Goal: Information Seeking & Learning: Learn about a topic

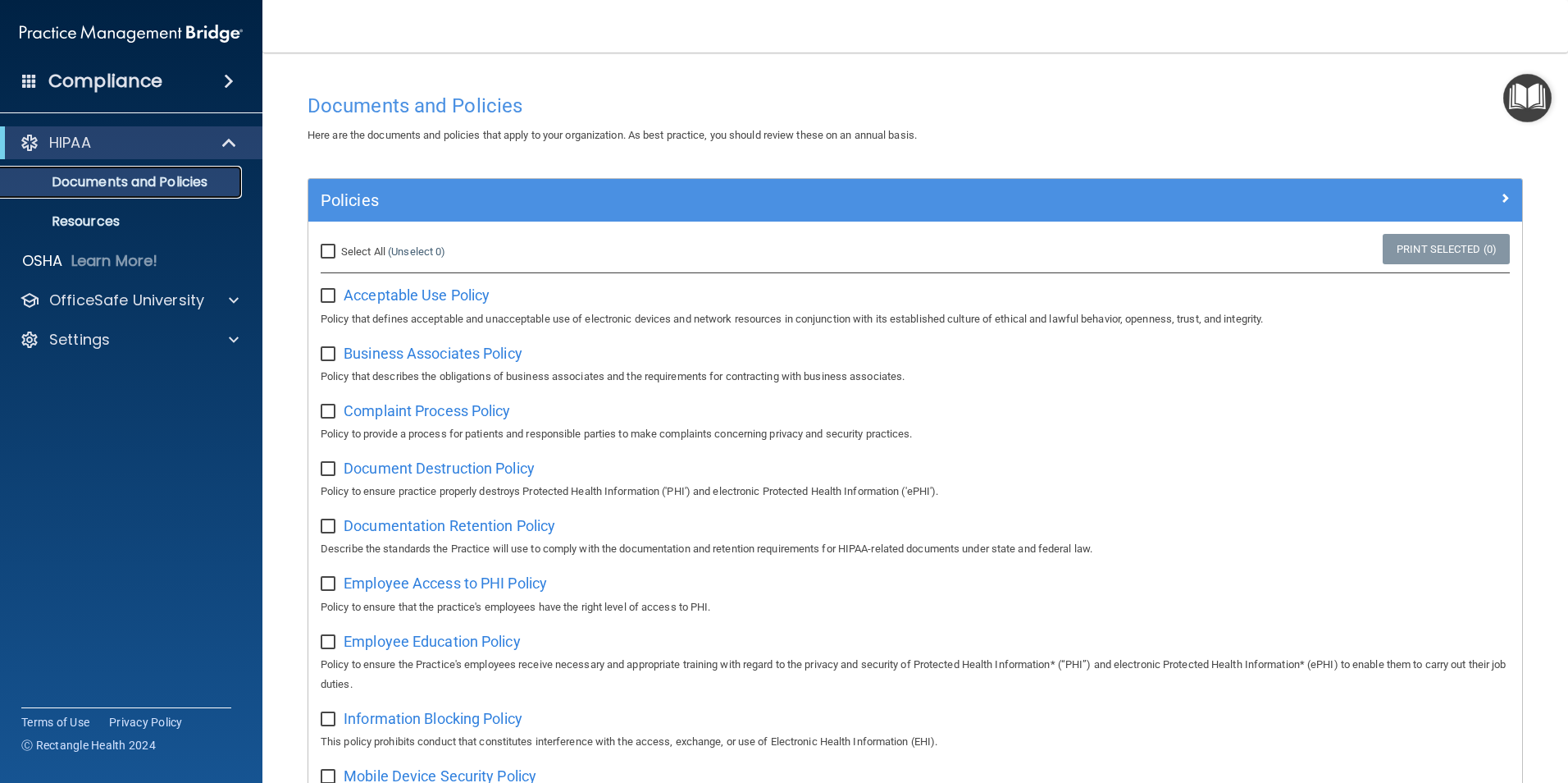
click at [145, 192] on link "Documents and Policies" at bounding box center [112, 181] width 258 height 33
click at [148, 179] on p "Documents and Policies" at bounding box center [122, 182] width 224 height 17
click at [91, 220] on p "Resources" at bounding box center [122, 222] width 224 height 17
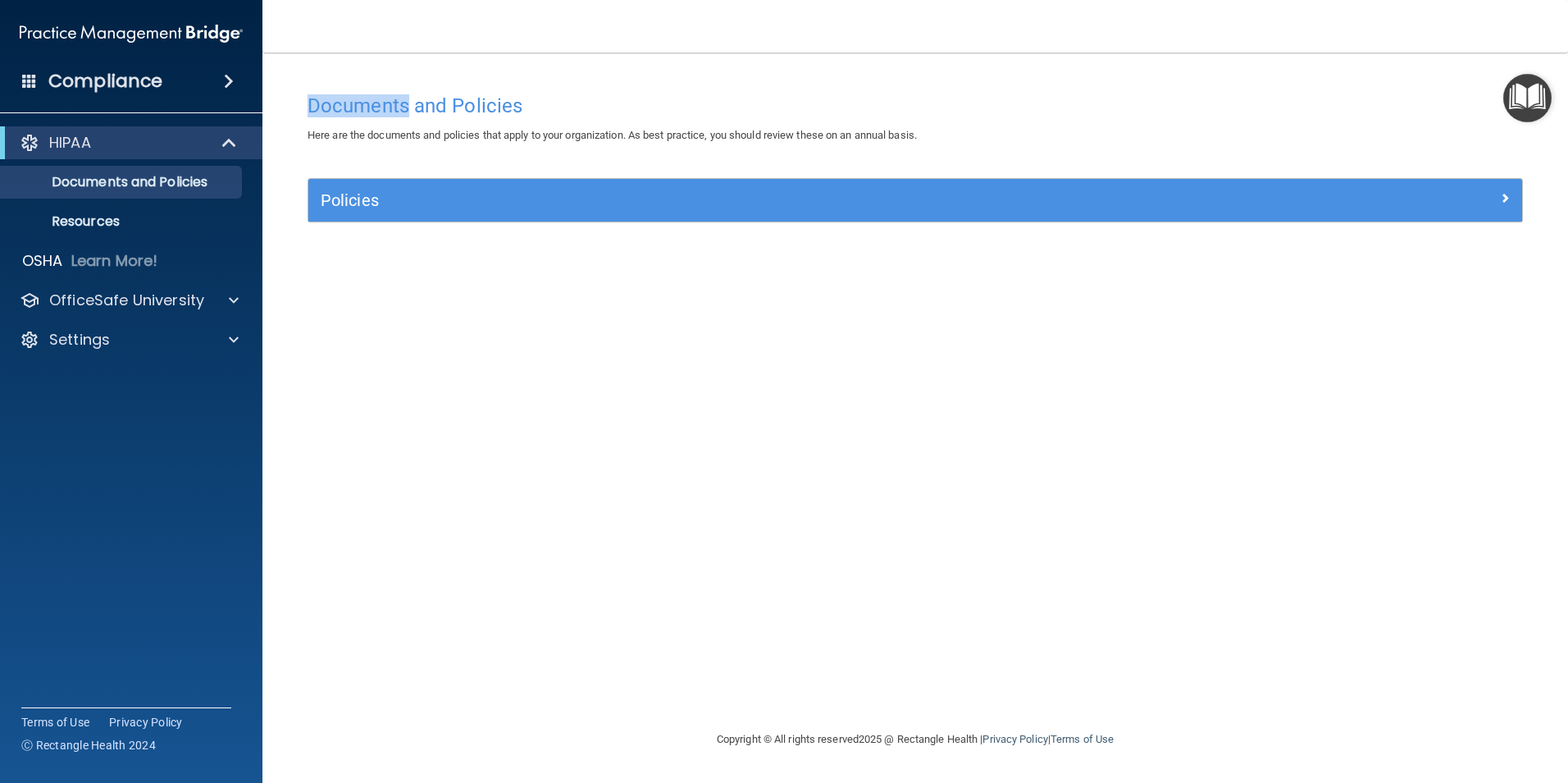
drag, startPoint x: 308, startPoint y: 109, endPoint x: 411, endPoint y: 111, distance: 103.0
click at [411, 111] on h4 "Documents and Policies" at bounding box center [915, 106] width 1215 height 22
click at [608, 400] on div "Documents and Policies Here are the documents and policies that apply to your o…" at bounding box center [915, 408] width 1240 height 644
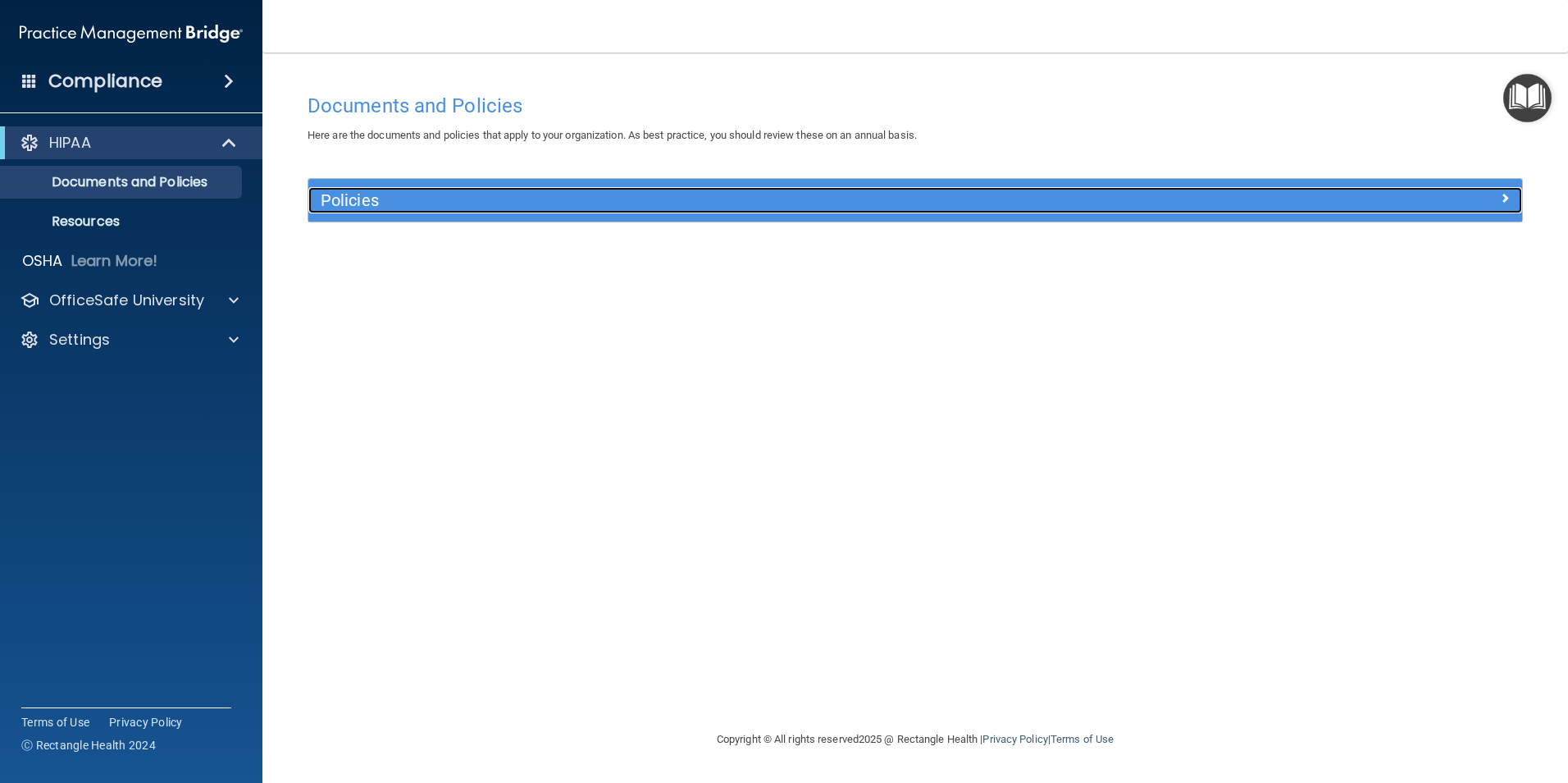
click at [548, 196] on h5 "Policies" at bounding box center [764, 200] width 886 height 18
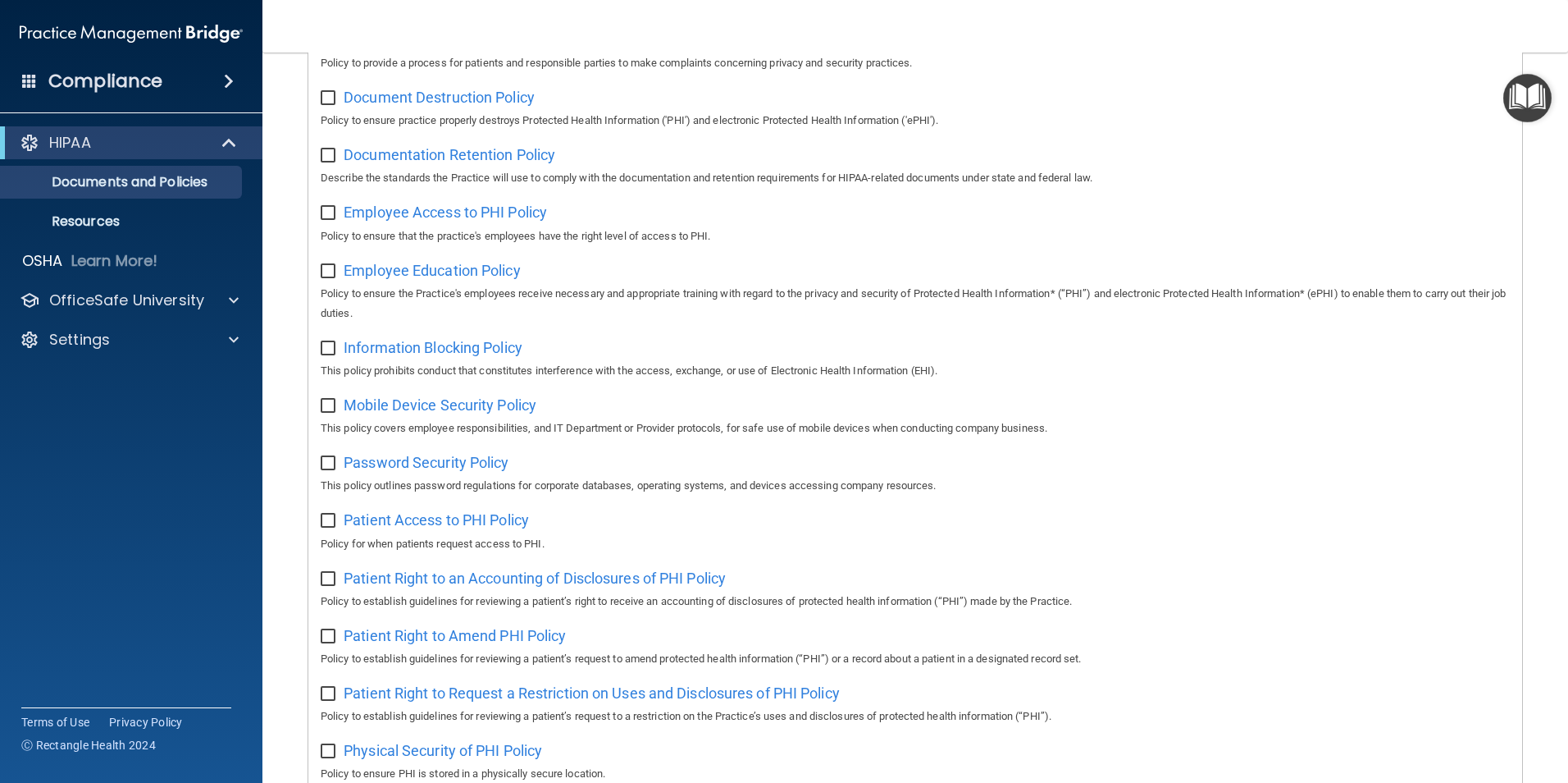
scroll to position [453, 0]
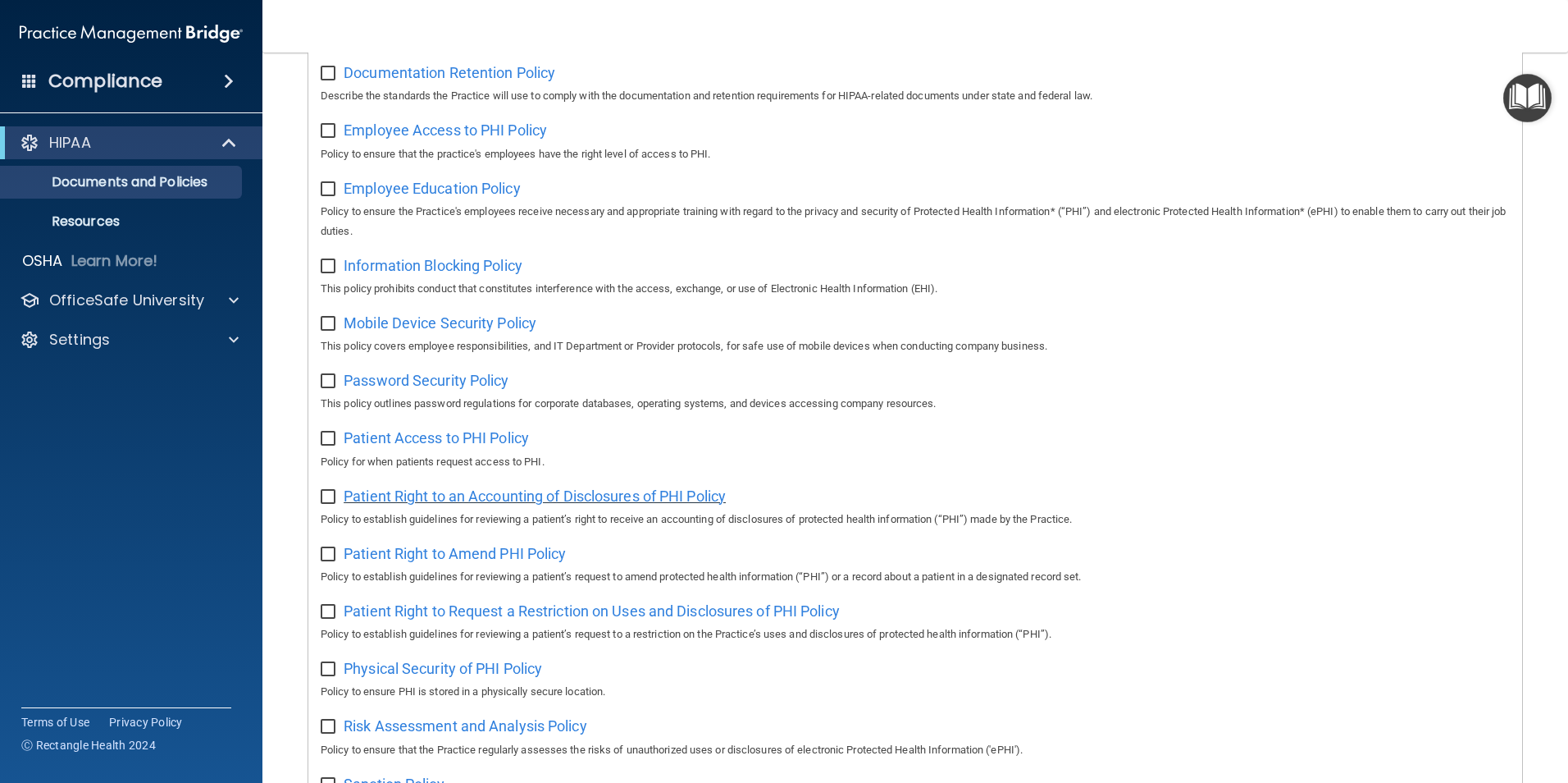
click at [439, 504] on span "Patient Right to an Accounting of Disclosures of PHI Policy" at bounding box center [535, 495] width 382 height 17
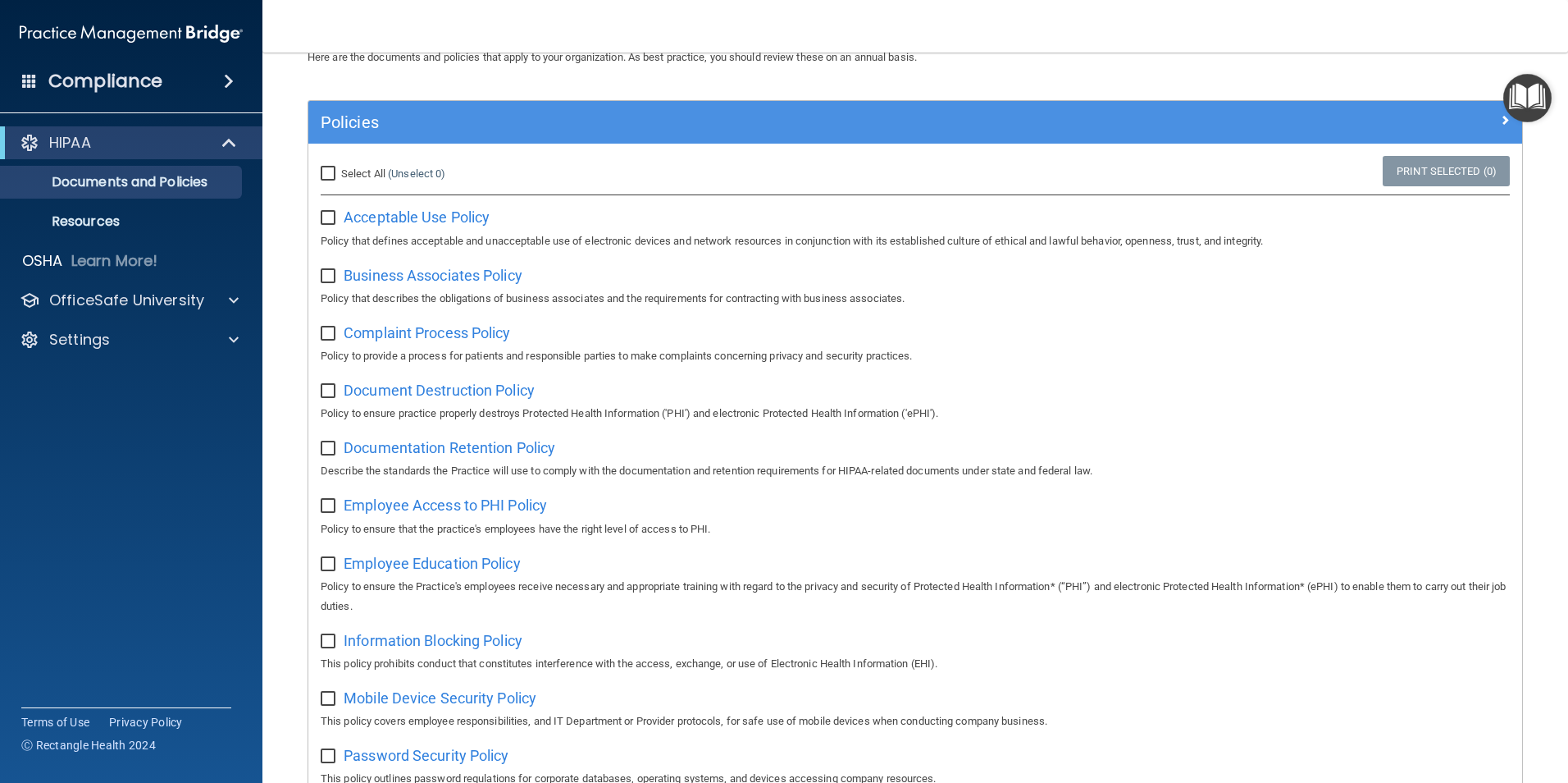
scroll to position [0, 0]
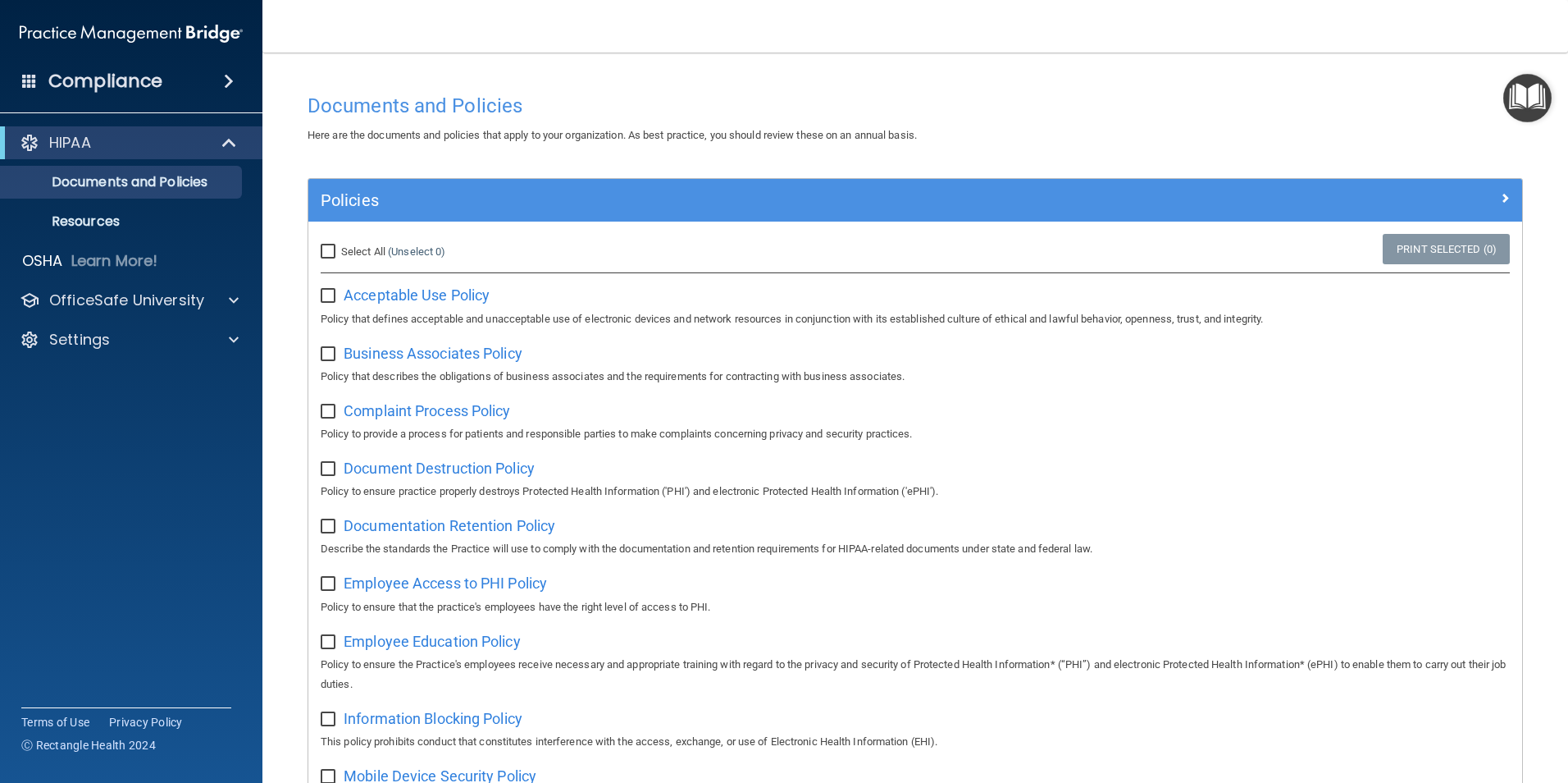
click at [325, 253] on input "Select All (Unselect 0) Unselect All" at bounding box center [330, 251] width 19 height 13
checkbox input "true"
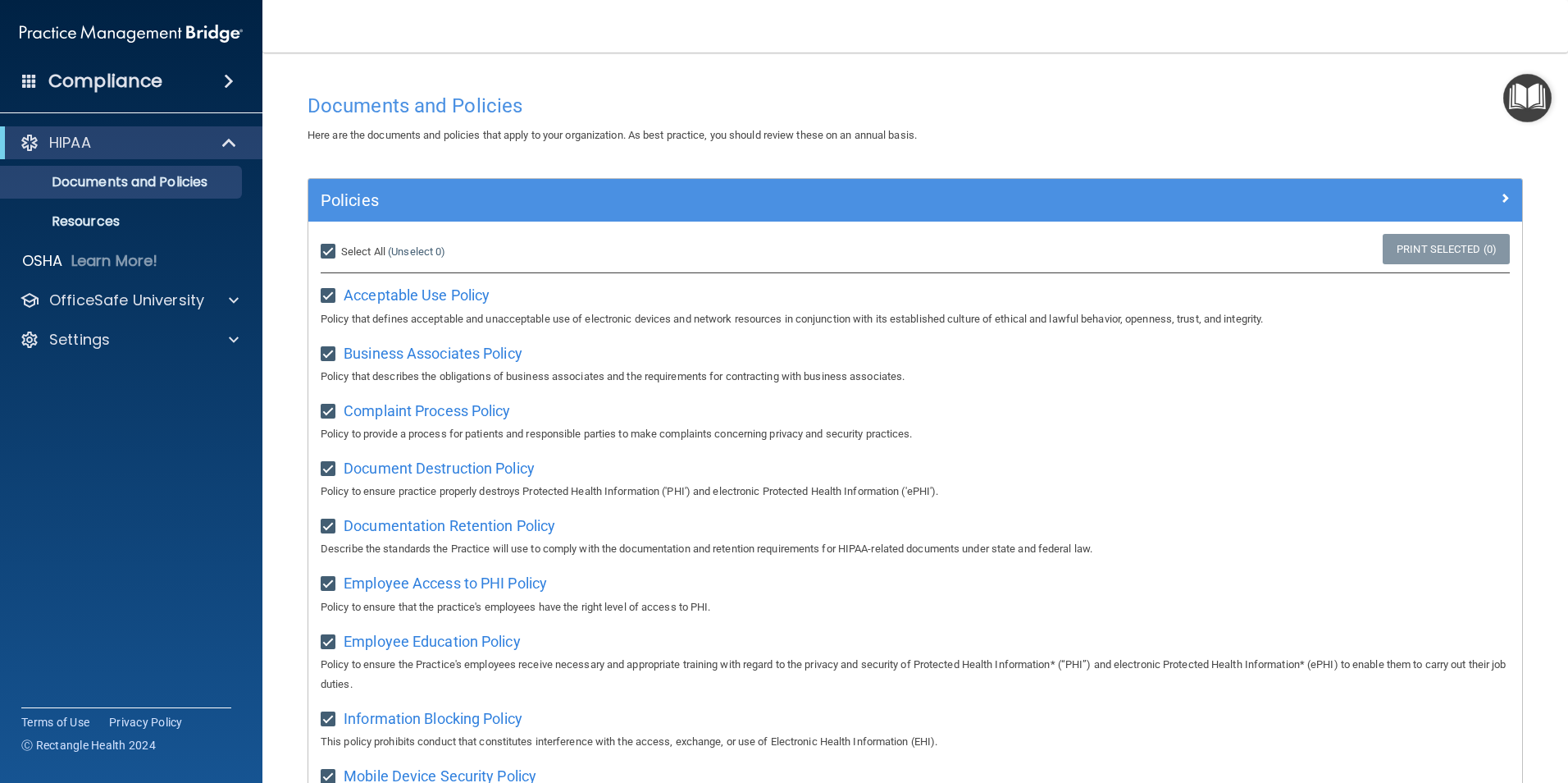
checkbox input "true"
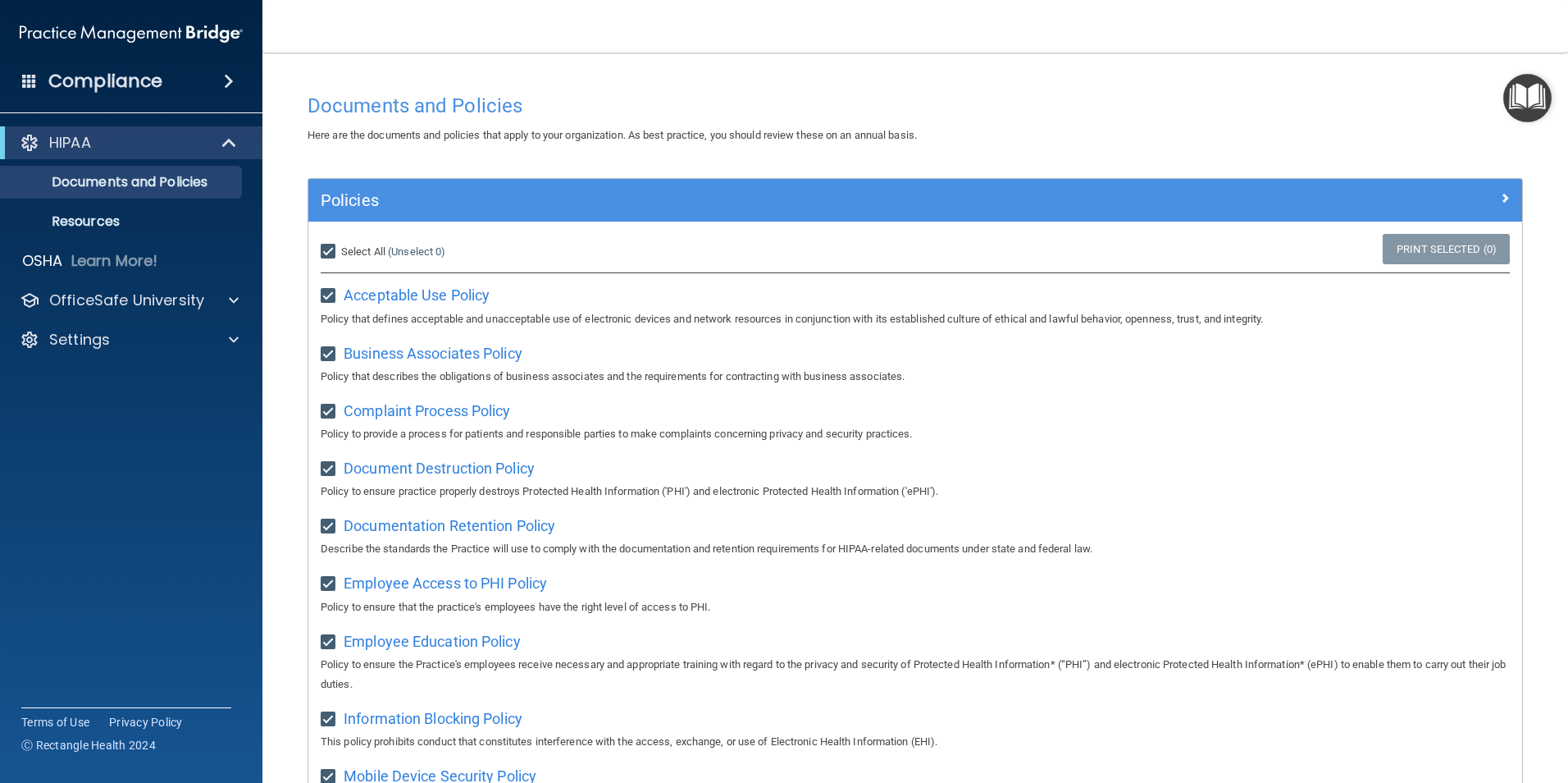
checkbox input "true"
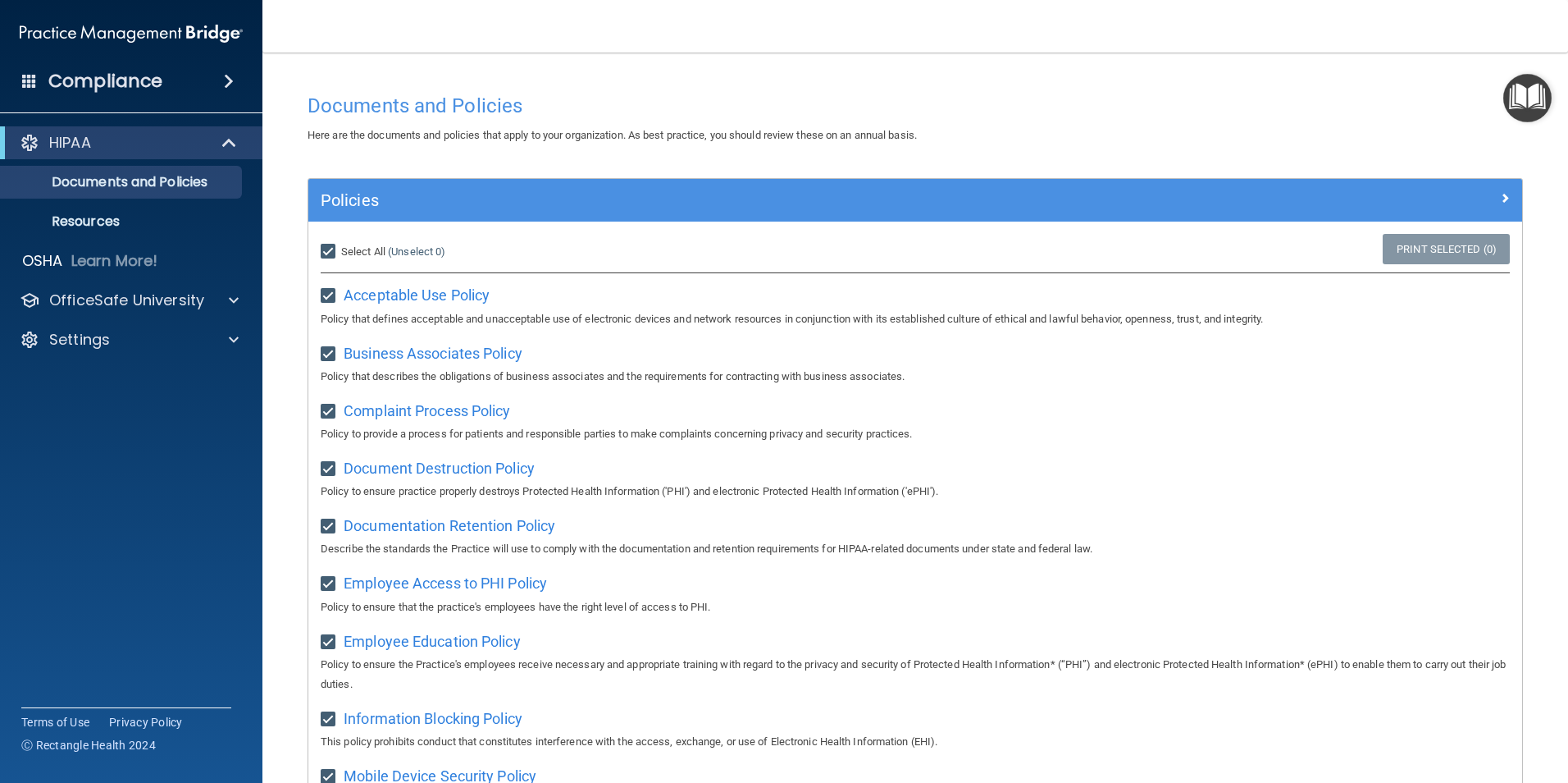
checkbox input "true"
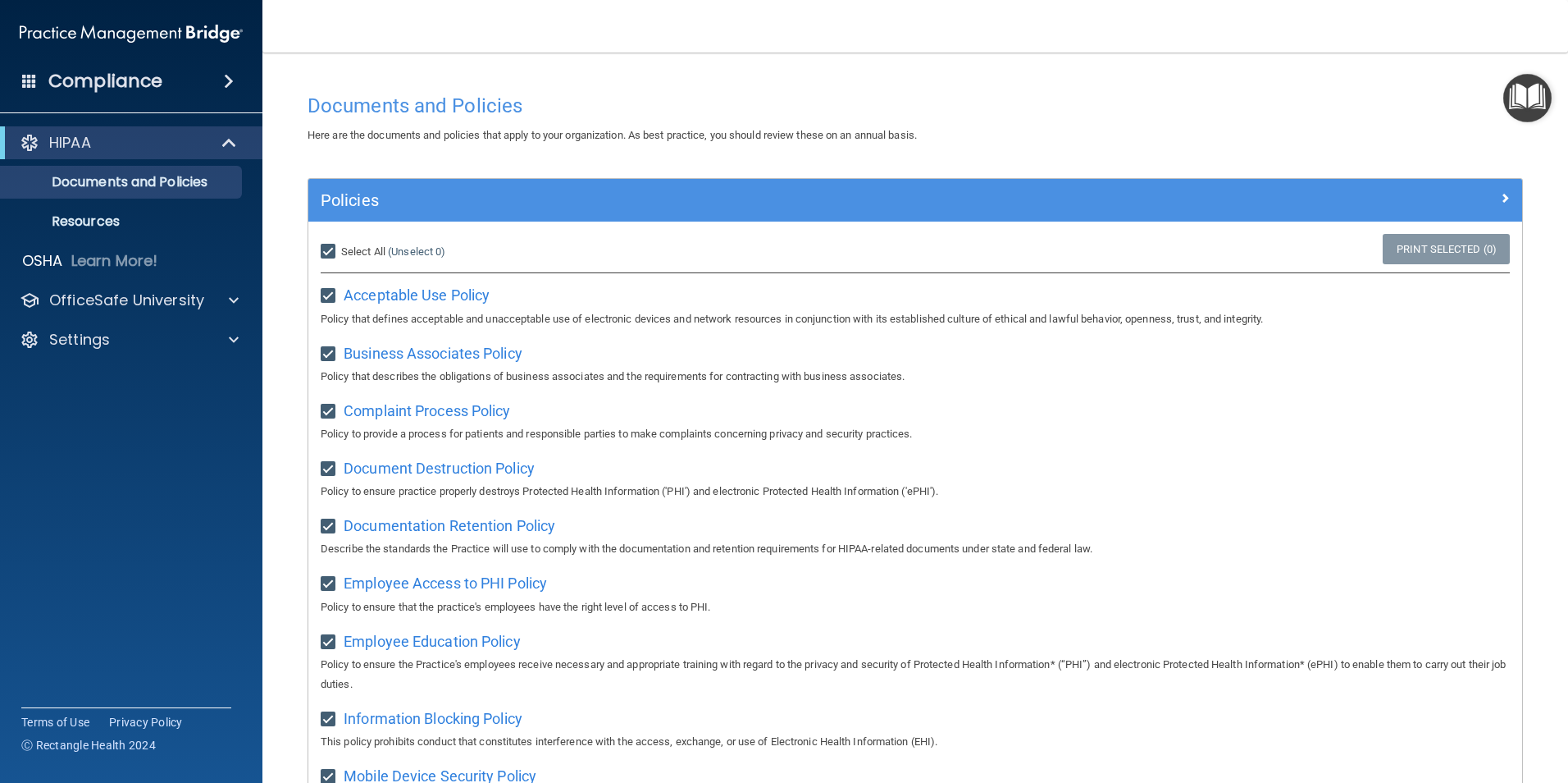
checkbox input "true"
click at [469, 289] on span "Acceptable Use Policy" at bounding box center [417, 294] width 146 height 17
click at [331, 248] on input "Select All (Unselect 21) Unselect All" at bounding box center [330, 251] width 19 height 13
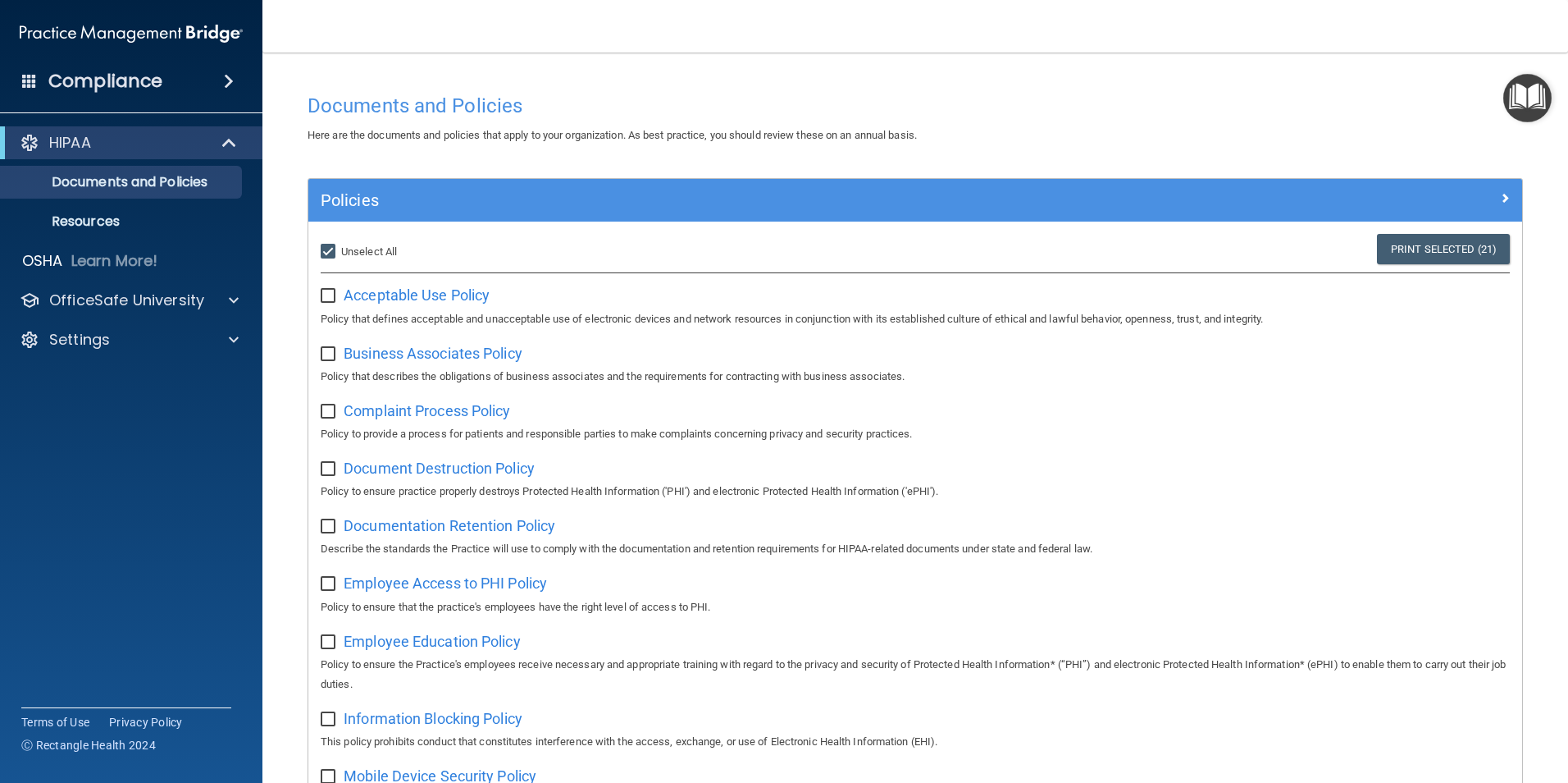
checkbox input "false"
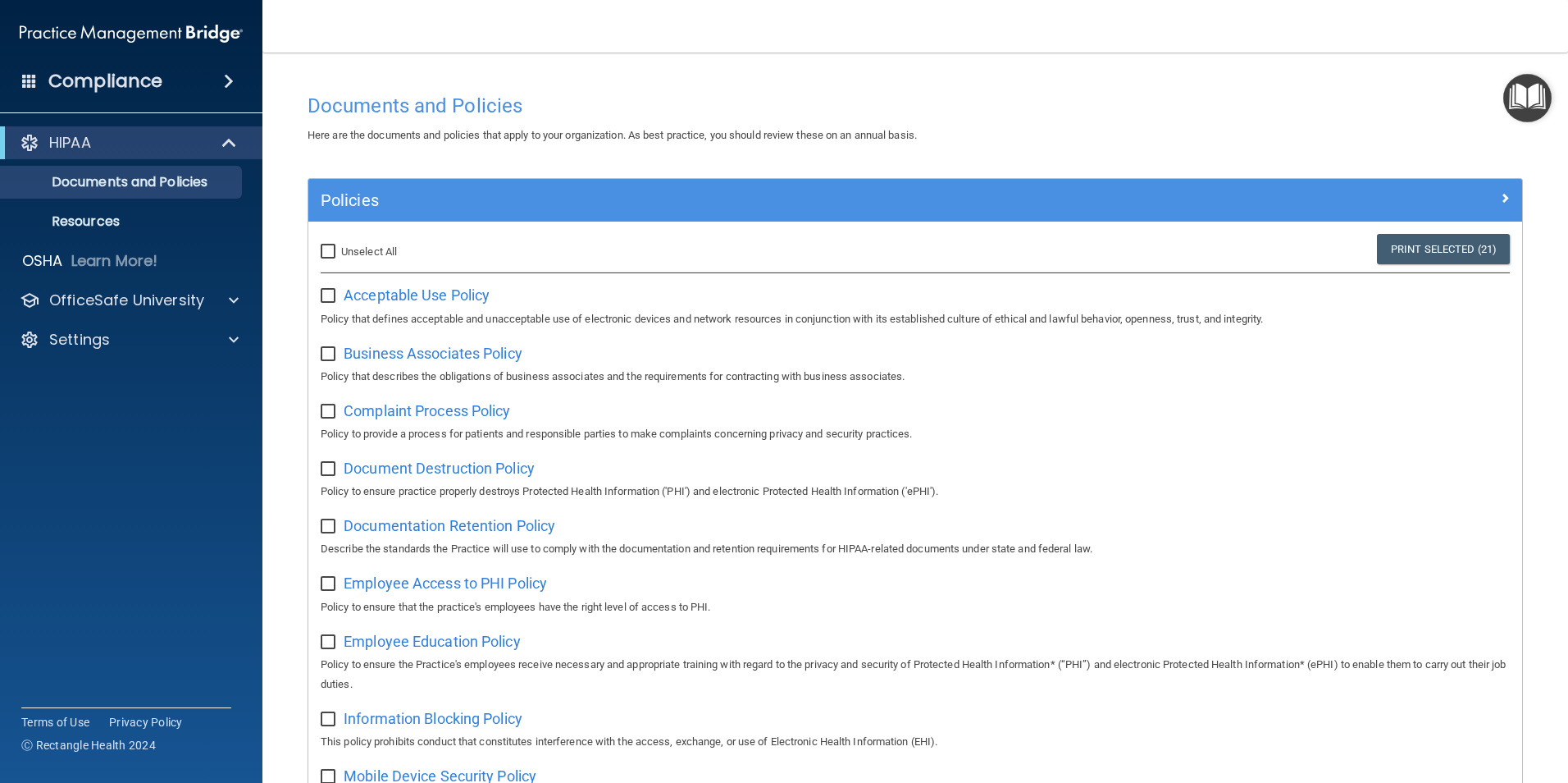
checkbox input "false"
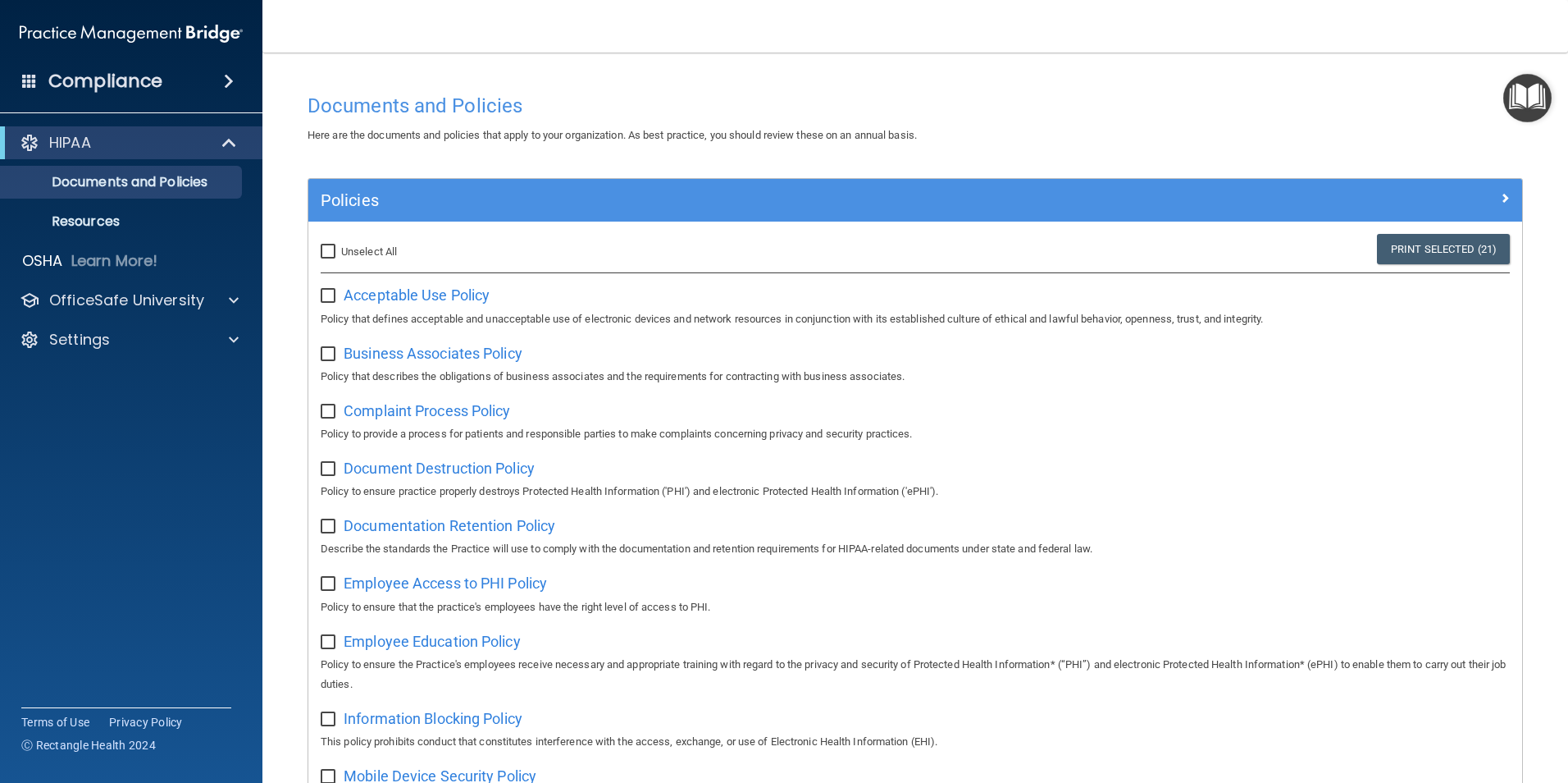
checkbox input "false"
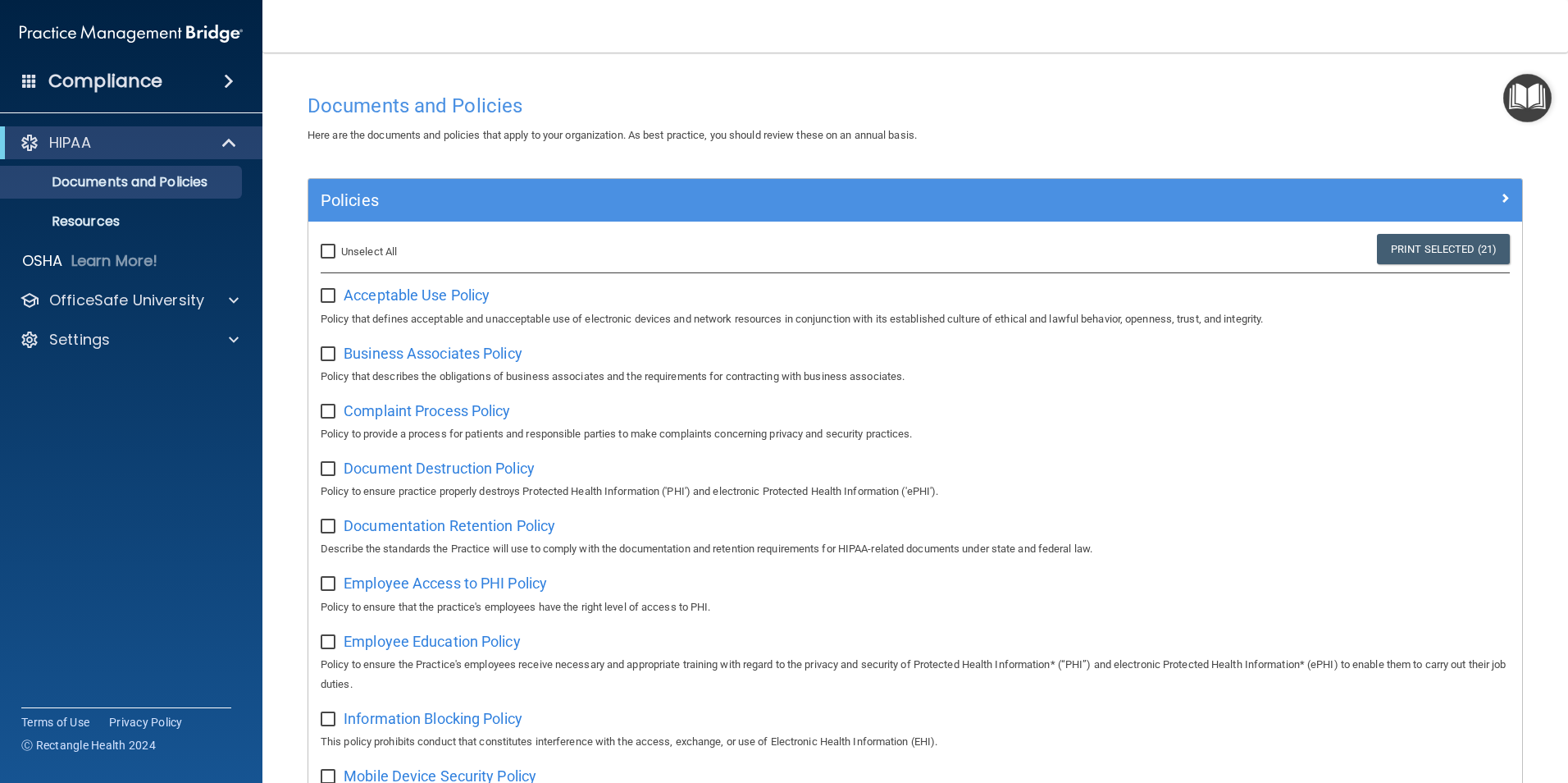
checkbox input "false"
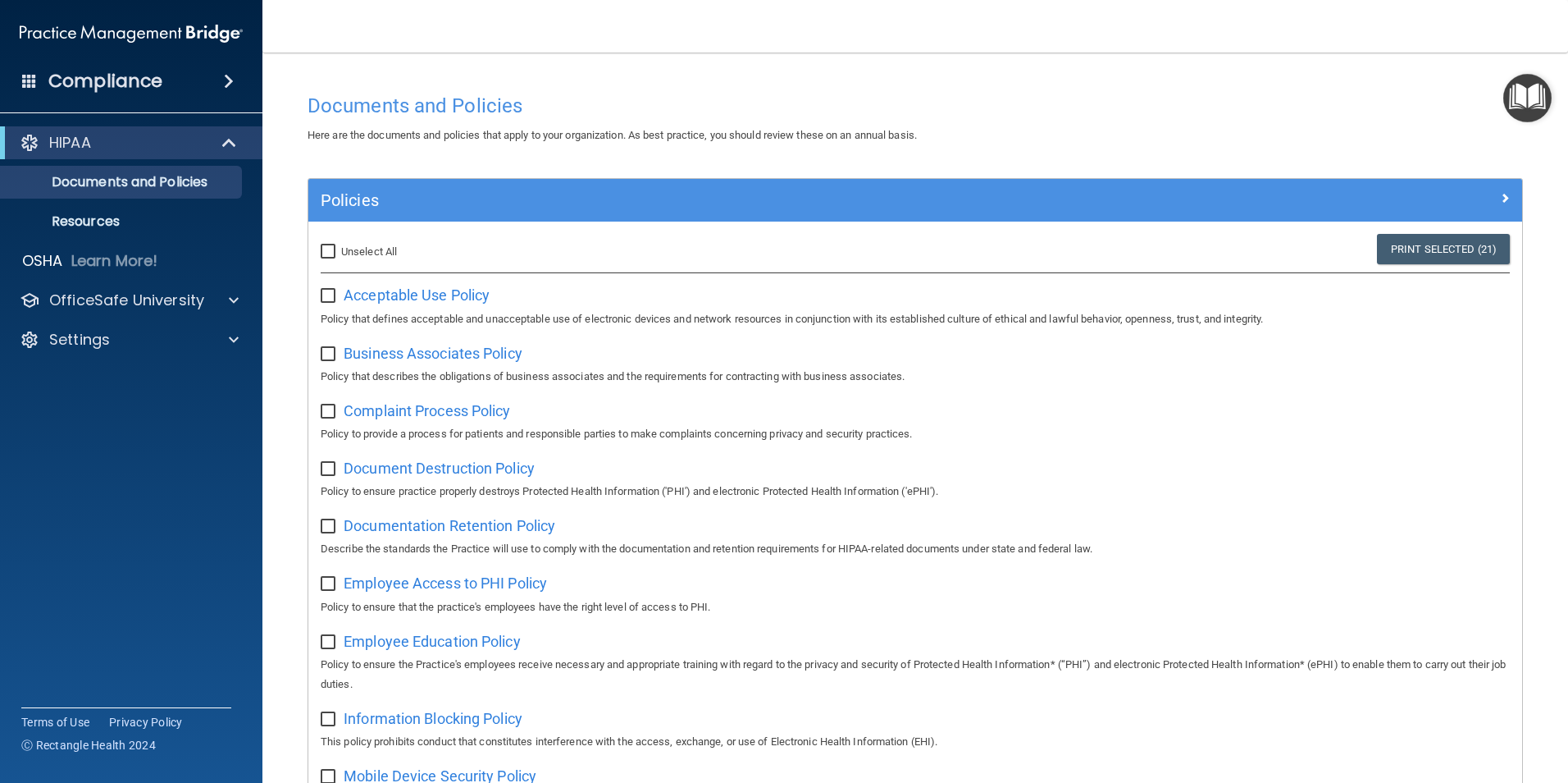
checkbox input "false"
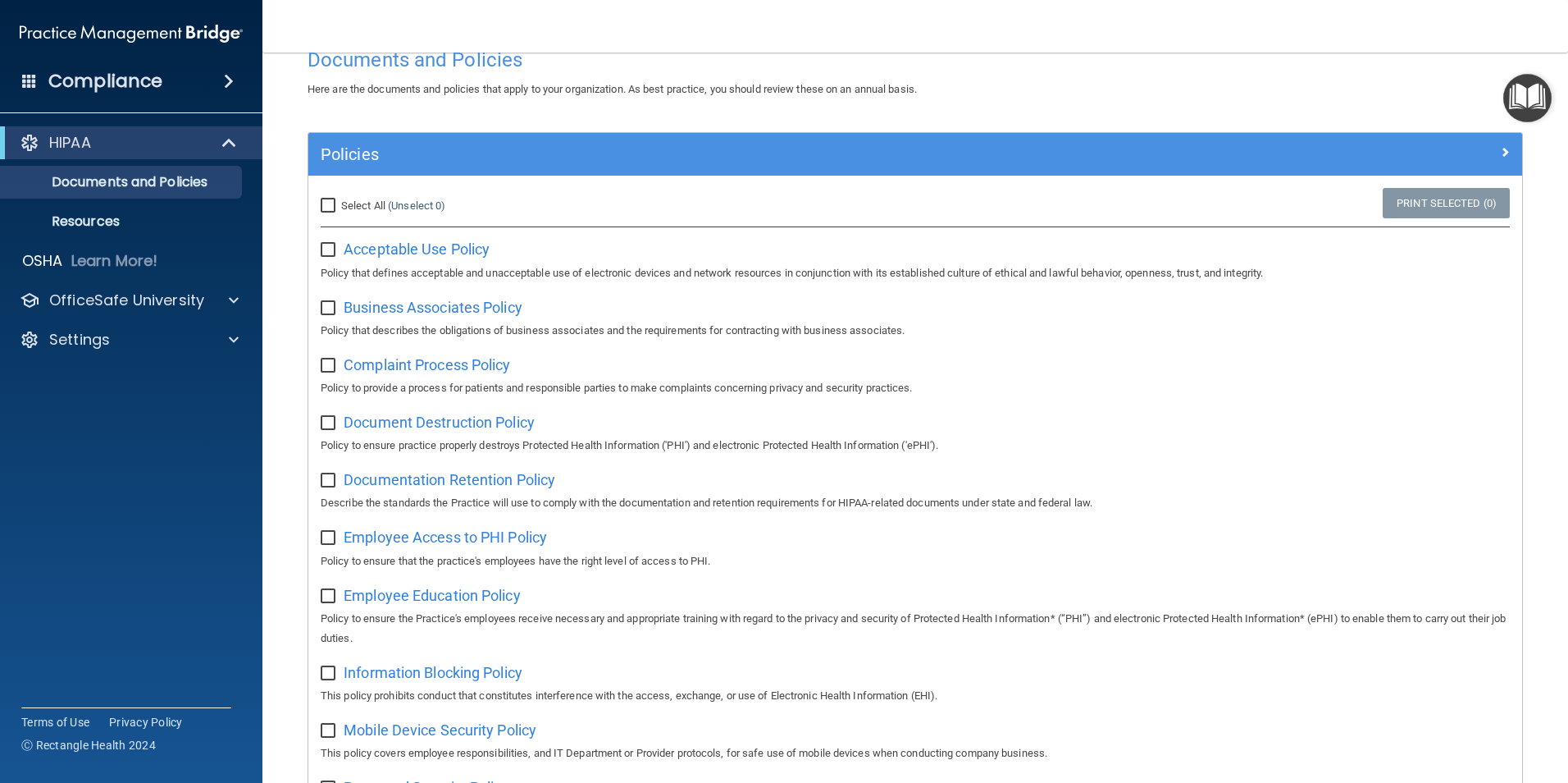
scroll to position [82, 0]
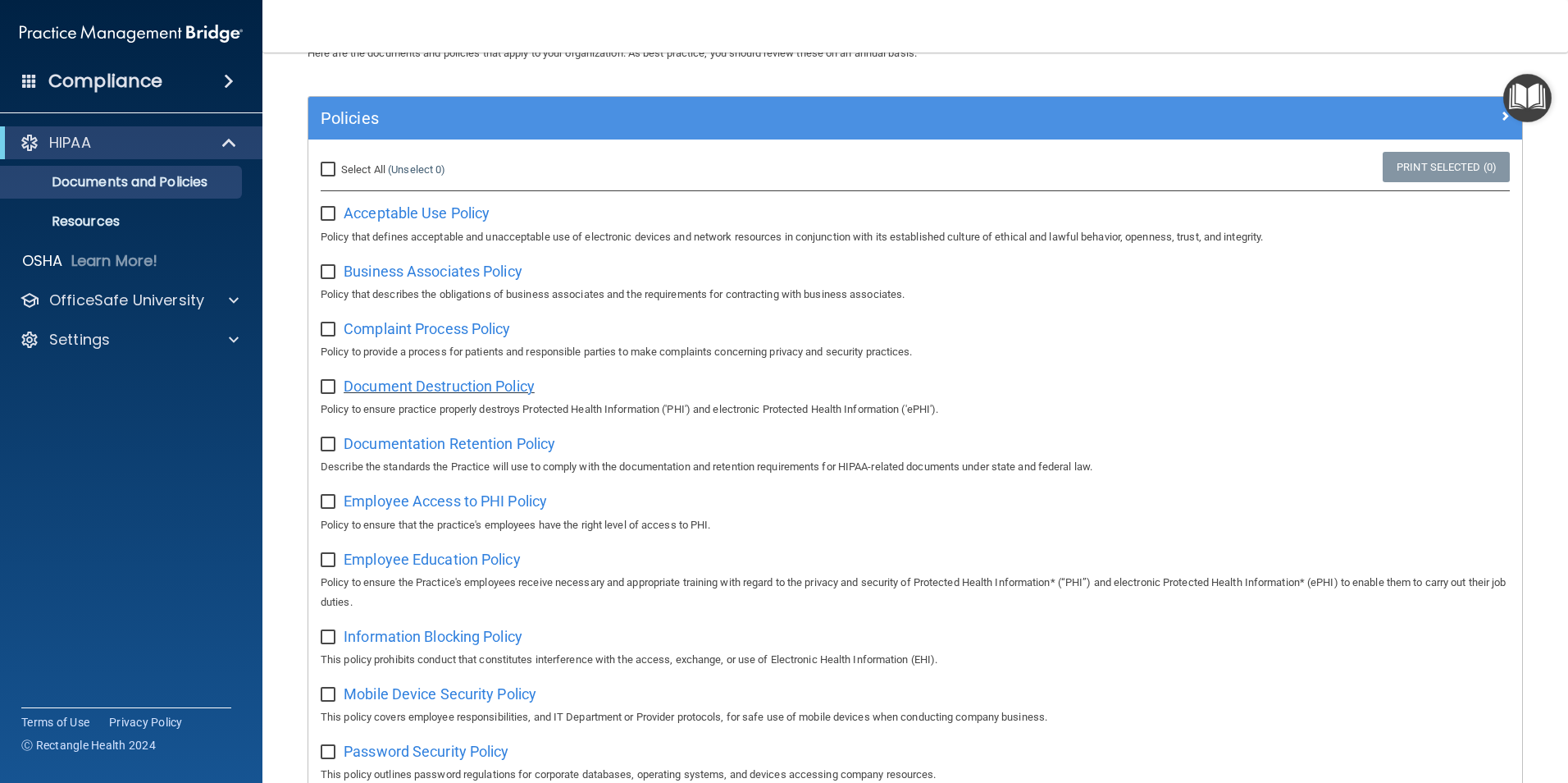
click at [506, 393] on span "Document Destruction Policy" at bounding box center [439, 385] width 191 height 17
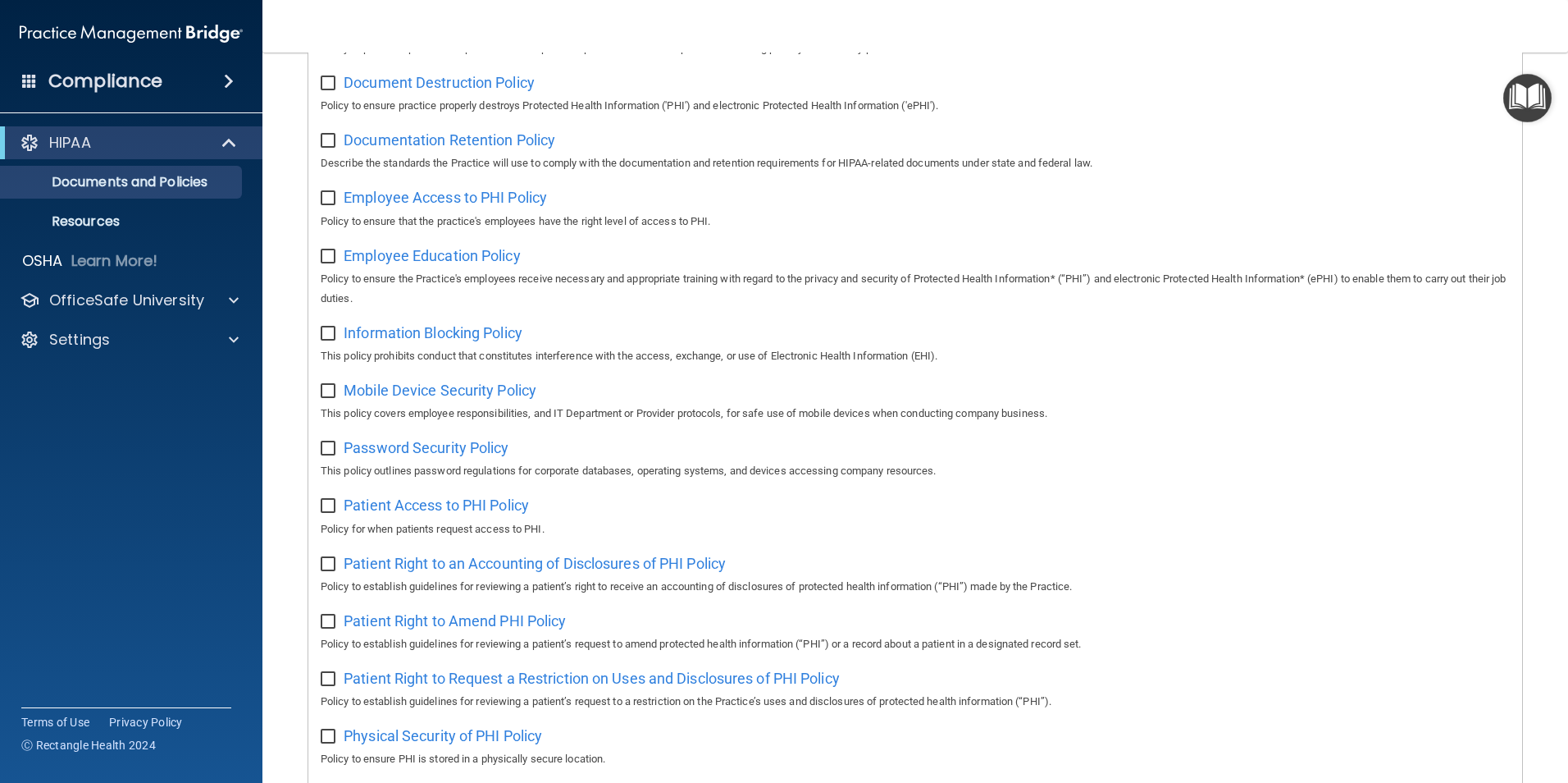
scroll to position [0, 0]
